Goal: Task Accomplishment & Management: Complete application form

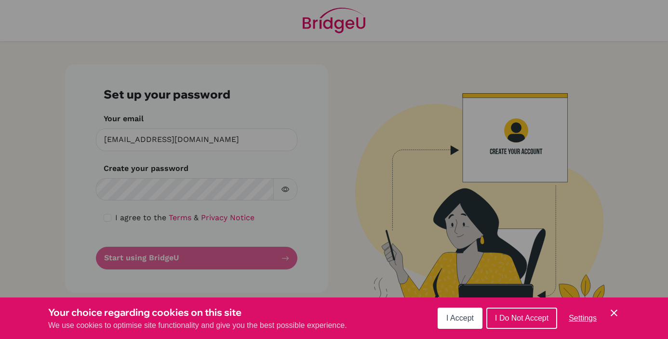
click at [211, 186] on div "Cookie Preferences" at bounding box center [334, 169] width 668 height 339
click at [613, 312] on icon "Save and close" at bounding box center [614, 312] width 7 height 7
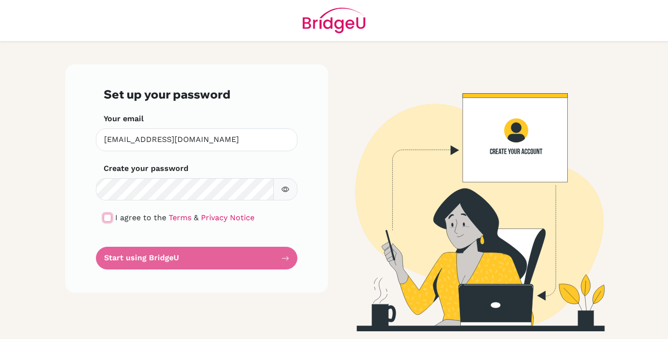
click at [107, 218] on input "checkbox" at bounding box center [108, 218] width 8 height 8
checkbox input "true"
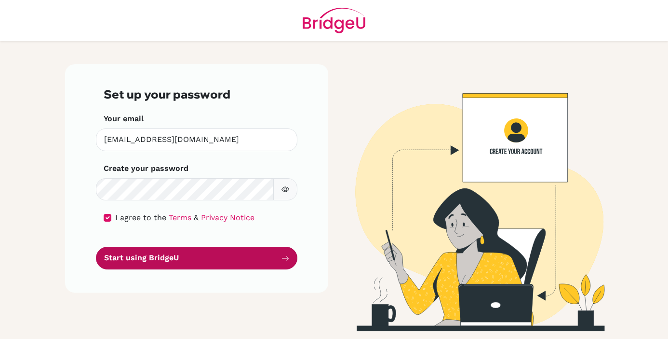
click at [149, 262] on button "Start using BridgeU" at bounding box center [197, 257] width 202 height 23
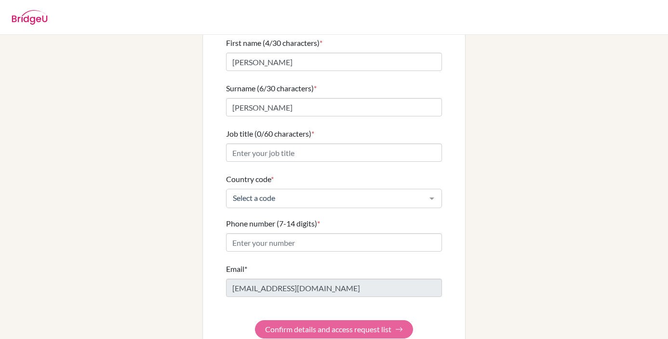
scroll to position [82, 0]
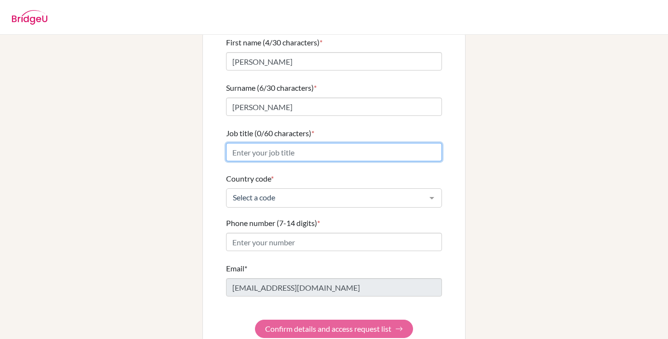
click at [346, 143] on input "Job title (0/60 characters) *" at bounding box center [334, 152] width 216 height 18
type input "Varsity Basketball Coach"
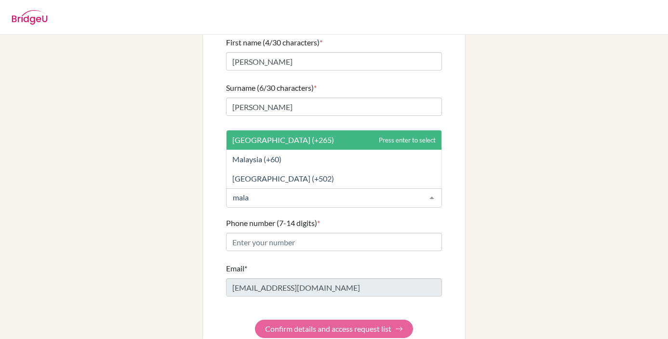
type input "malay"
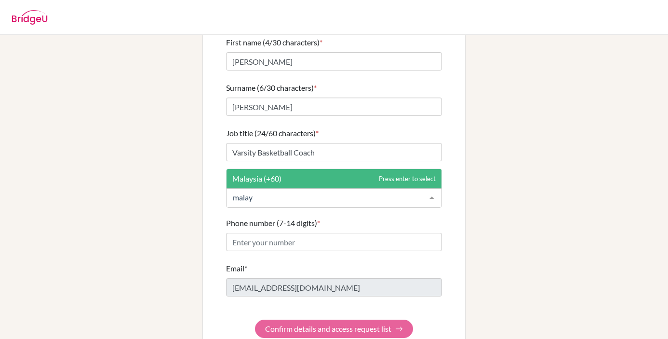
click at [275, 174] on span "Malaysia (+60)" at bounding box center [256, 178] width 49 height 9
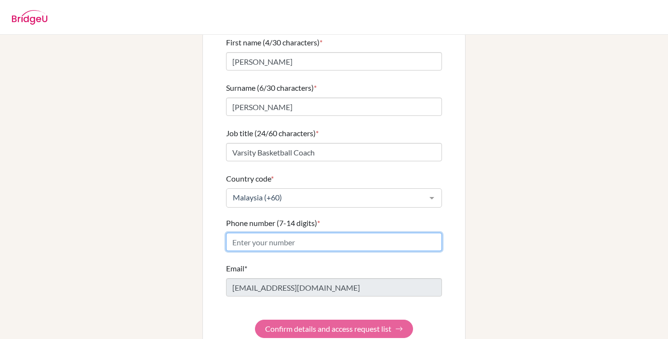
click at [267, 233] on input "Phone number (7-14 digits) *" at bounding box center [334, 241] width 216 height 18
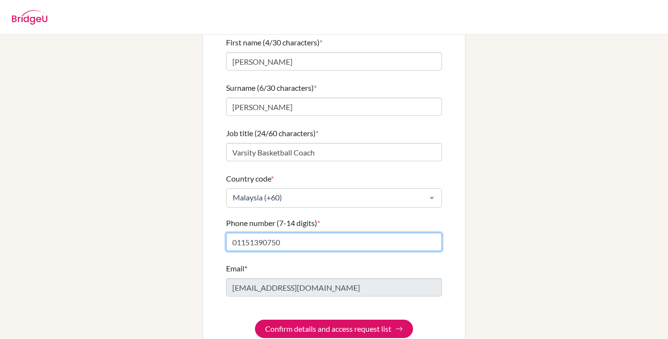
scroll to position [93, 0]
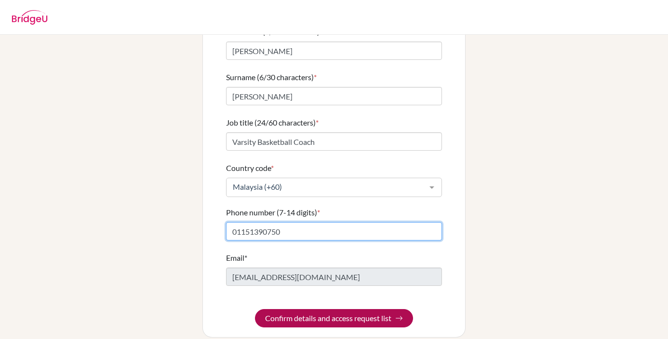
type input "01151390750"
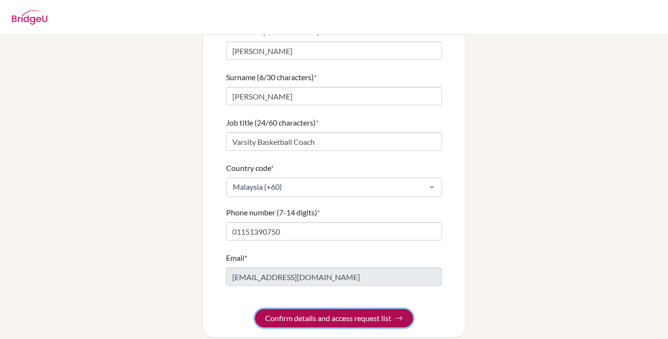
click at [306, 309] on button "Confirm details and access request list" at bounding box center [334, 318] width 158 height 18
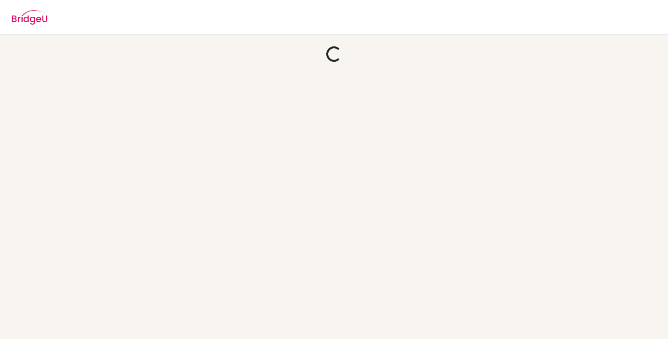
scroll to position [0, 0]
